Goal: Information Seeking & Learning: Learn about a topic

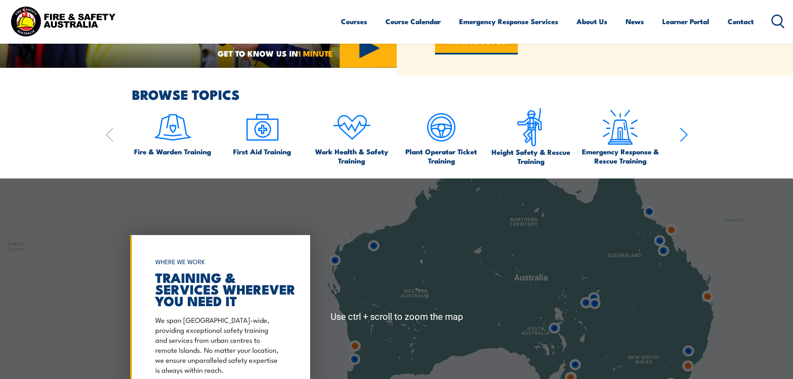
scroll to position [541, 0]
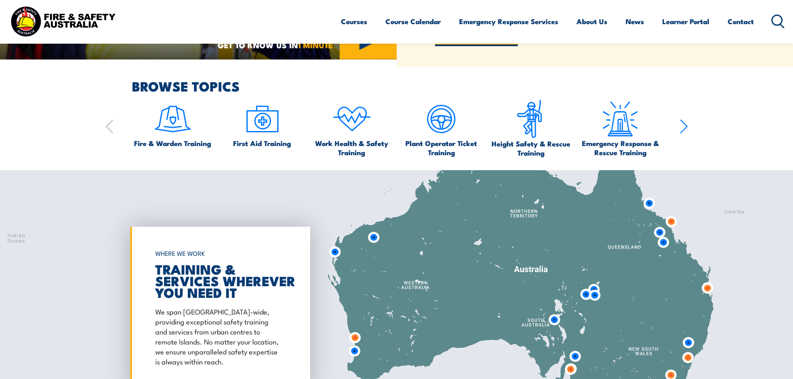
click at [684, 125] on icon "button" at bounding box center [683, 126] width 7 height 13
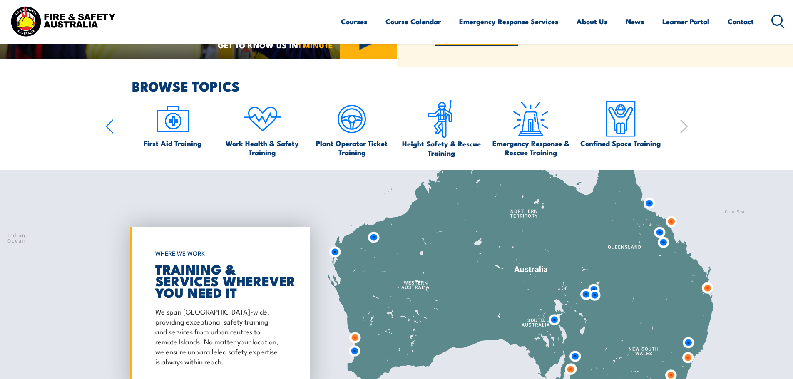
click at [684, 125] on icon "button" at bounding box center [683, 126] width 7 height 13
click at [110, 129] on icon "button" at bounding box center [109, 126] width 8 height 17
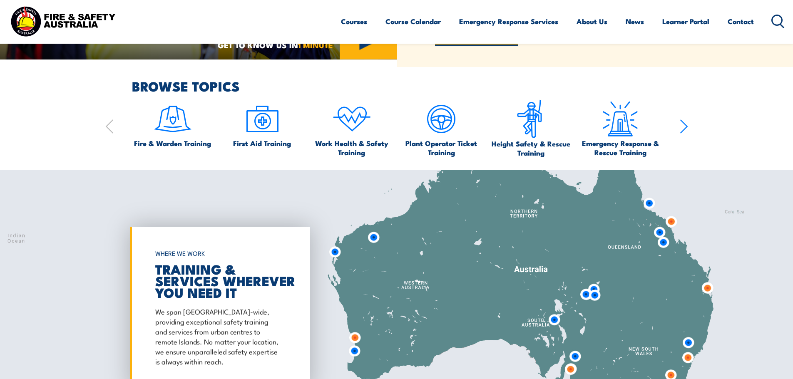
click at [110, 129] on icon "button" at bounding box center [109, 126] width 8 height 17
click at [349, 151] on span "Work Health & Safety Training" at bounding box center [352, 148] width 82 height 18
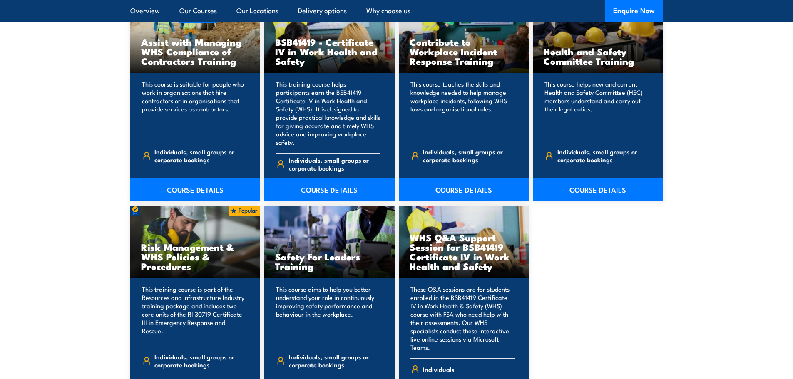
scroll to position [749, 0]
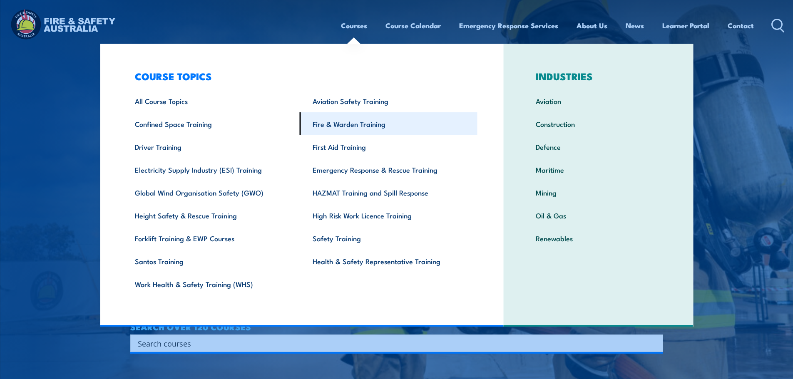
click at [356, 127] on link "Fire & Warden Training" at bounding box center [389, 123] width 178 height 23
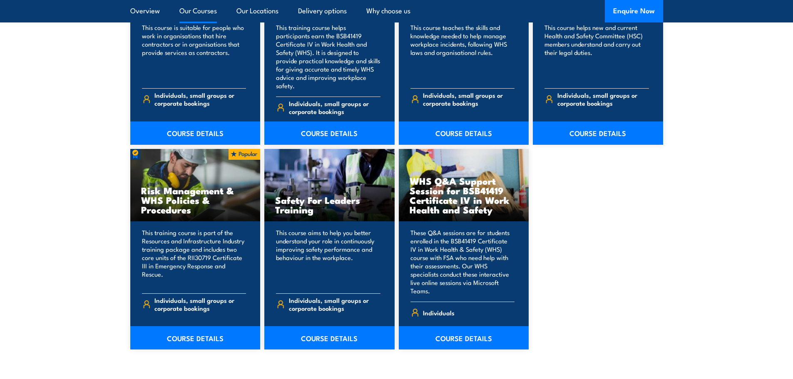
scroll to position [749, 0]
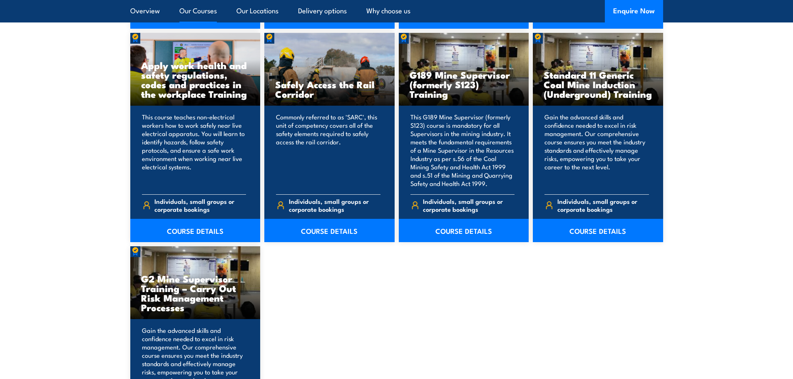
scroll to position [1332, 0]
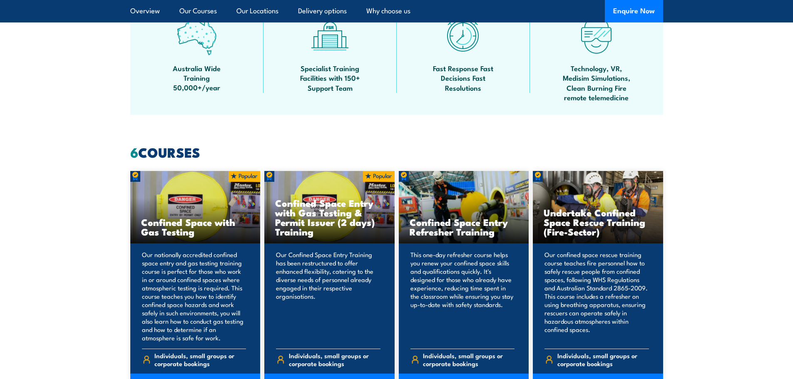
scroll to position [541, 0]
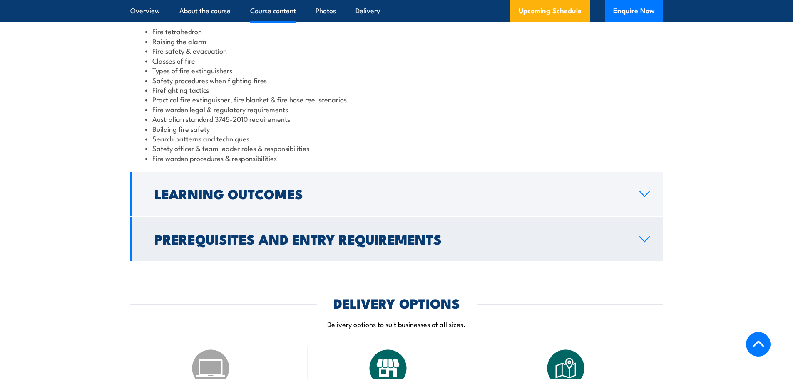
scroll to position [791, 0]
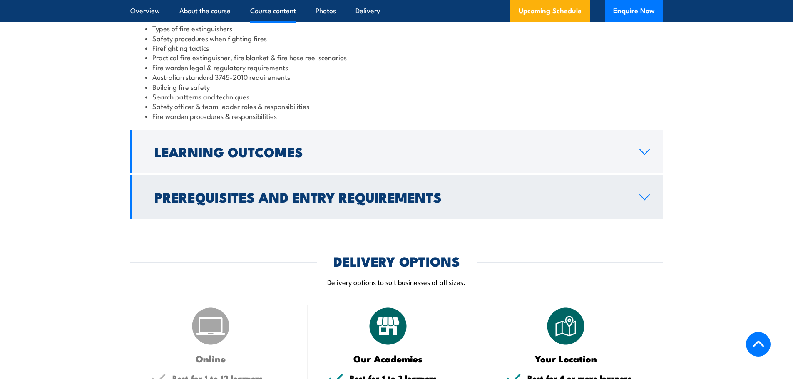
click at [231, 201] on h2 "Prerequisites and Entry Requirements" at bounding box center [390, 197] width 472 height 12
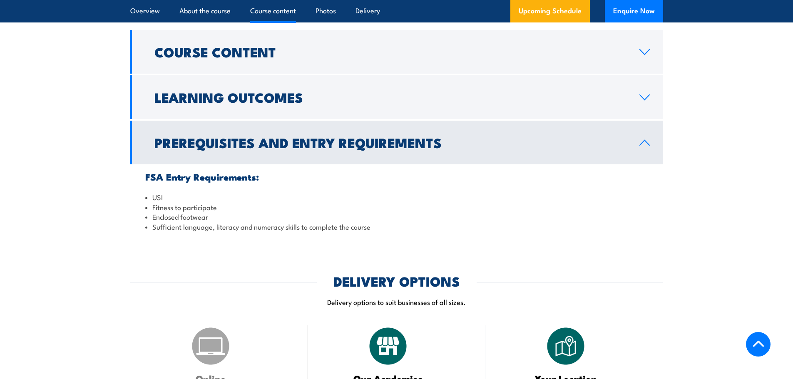
scroll to position [693, 0]
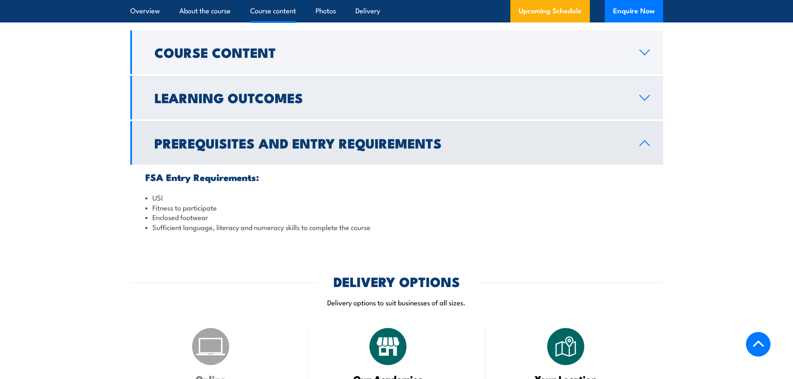
click at [230, 98] on h2 "Learning Outcomes" at bounding box center [390, 98] width 472 height 12
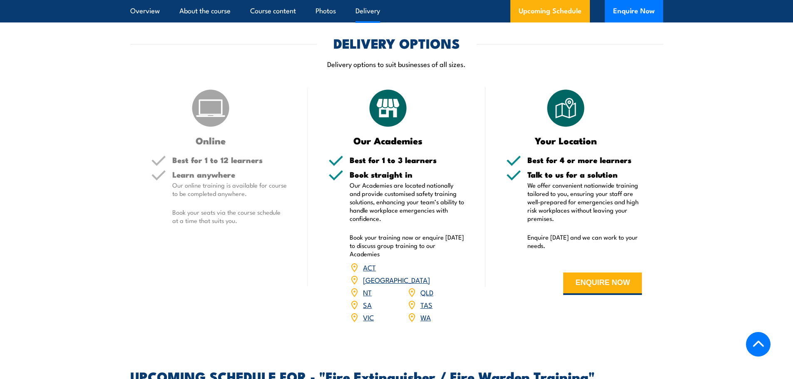
scroll to position [943, 0]
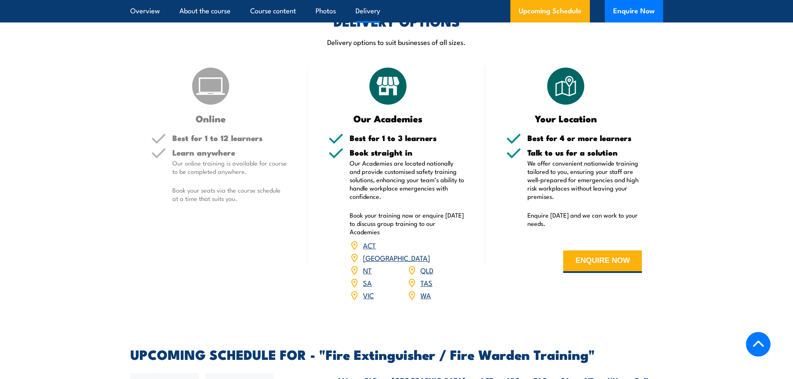
click at [226, 177] on div "Learn anywhere Our online training is available for course to be completed anyw…" at bounding box center [229, 183] width 115 height 68
click at [376, 170] on p "Our Academies are located nationally and provide customised safety training sol…" at bounding box center [407, 180] width 115 height 42
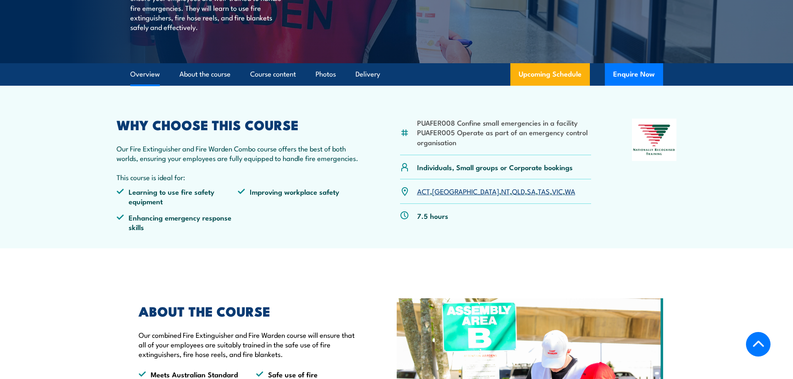
scroll to position [236, 0]
